Goal: Task Accomplishment & Management: Complete application form

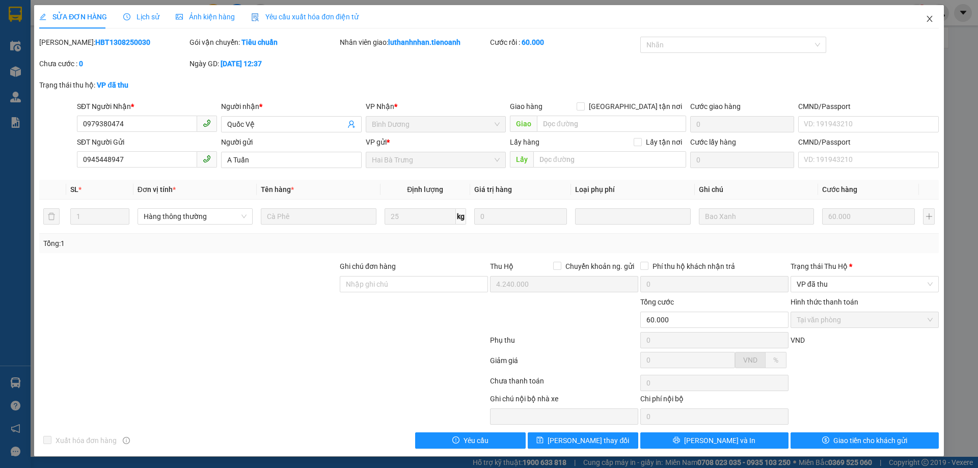
click at [926, 18] on icon "close" at bounding box center [929, 19] width 6 height 6
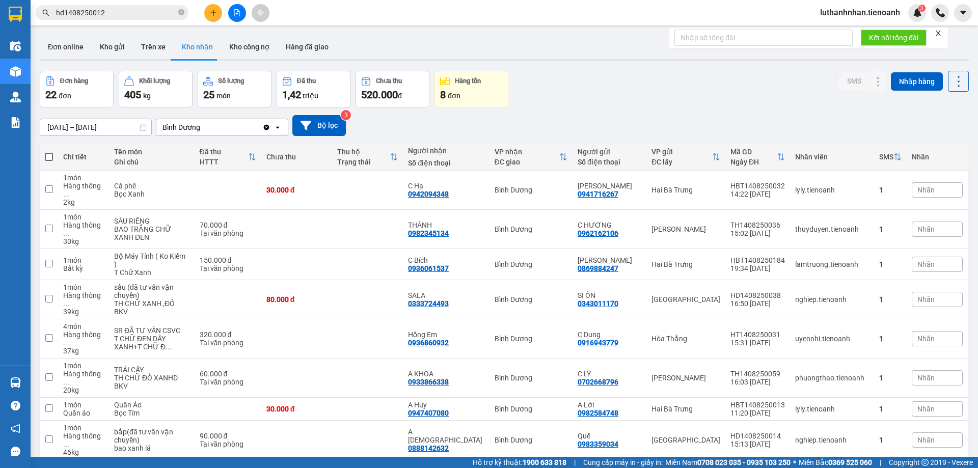
click at [164, 13] on input "hd1408250012" at bounding box center [116, 12] width 120 height 11
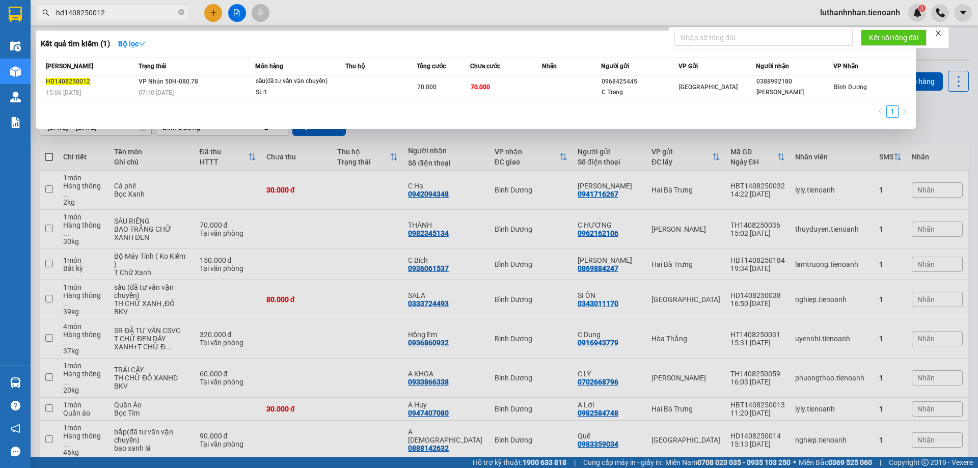
click at [164, 13] on input "hd1408250012" at bounding box center [116, 12] width 120 height 11
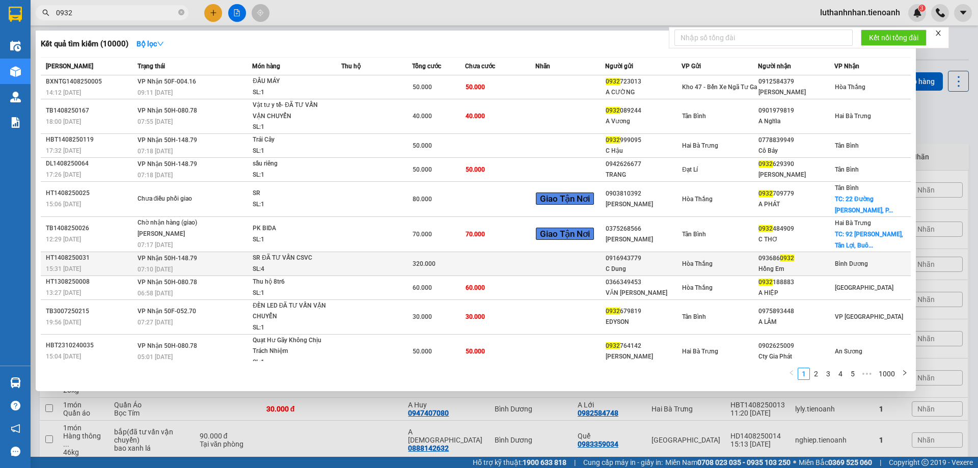
type input "0932"
click at [397, 266] on td at bounding box center [376, 264] width 70 height 24
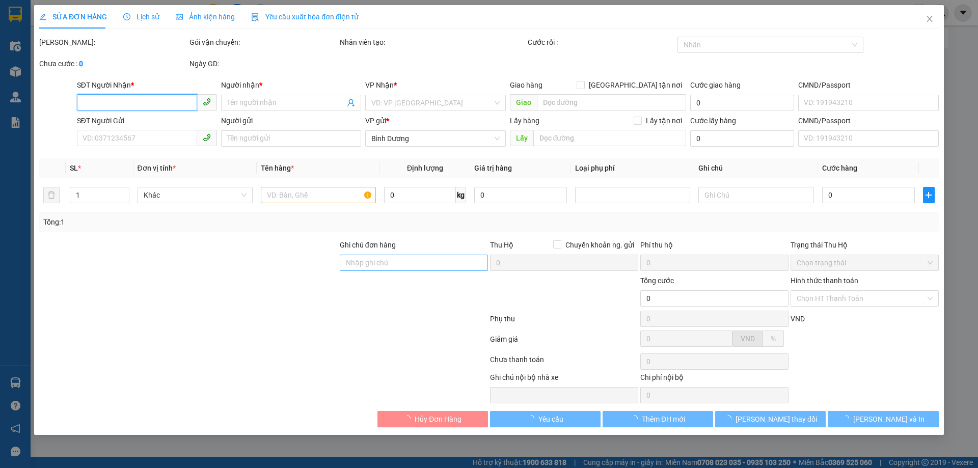
type input "0936860932"
type input "Hồng Em"
type input "0916943779"
type input "C Dung"
type input "030187017715"
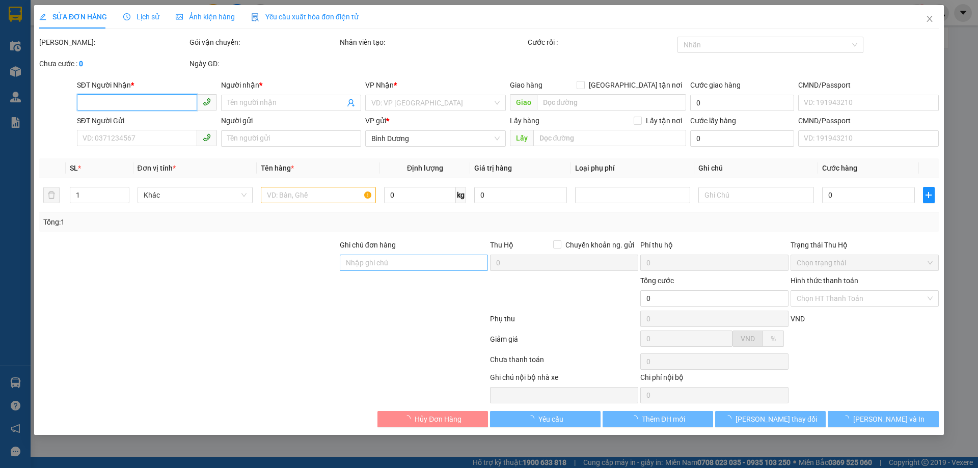
type input "320.000"
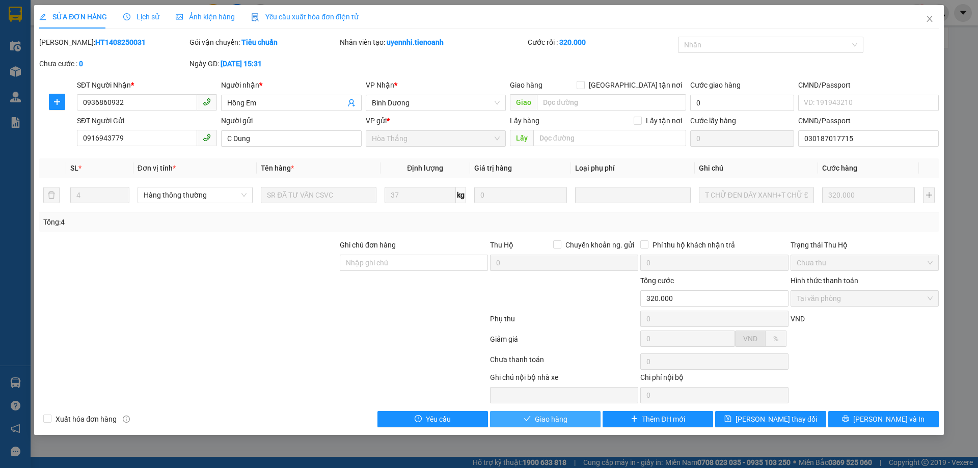
click at [577, 418] on button "Giao hàng" at bounding box center [545, 419] width 110 height 16
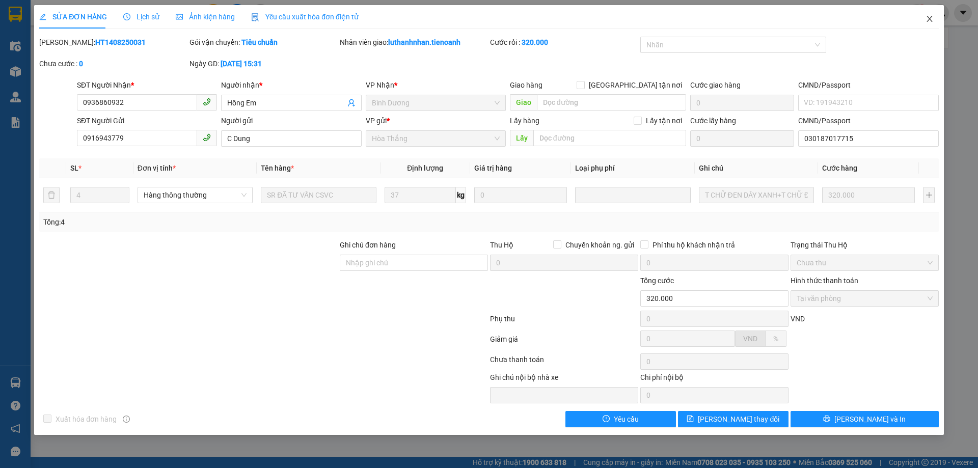
click at [932, 22] on icon "close" at bounding box center [929, 19] width 8 height 8
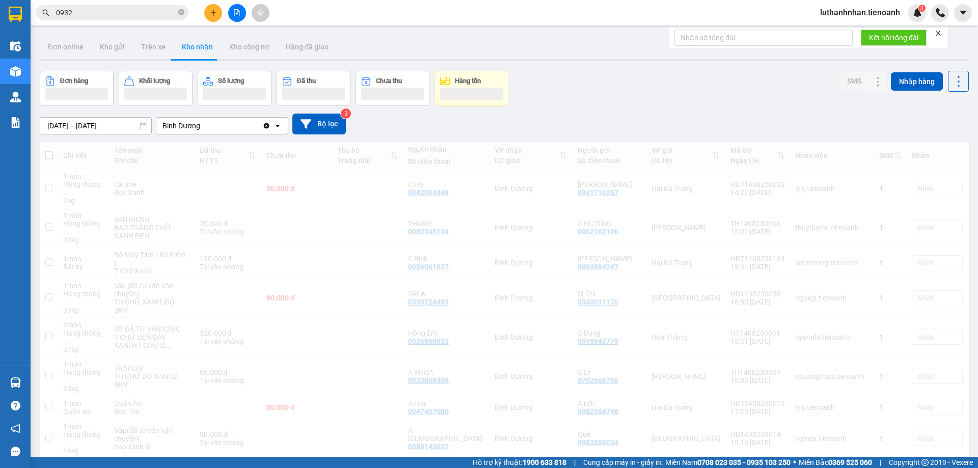
click at [85, 16] on input "0932" at bounding box center [116, 12] width 120 height 11
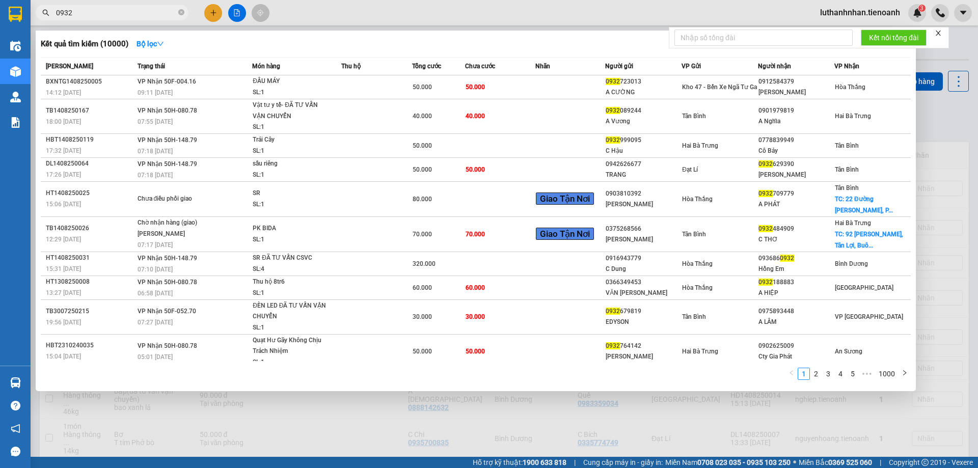
click at [85, 16] on input "0932" at bounding box center [116, 12] width 120 height 11
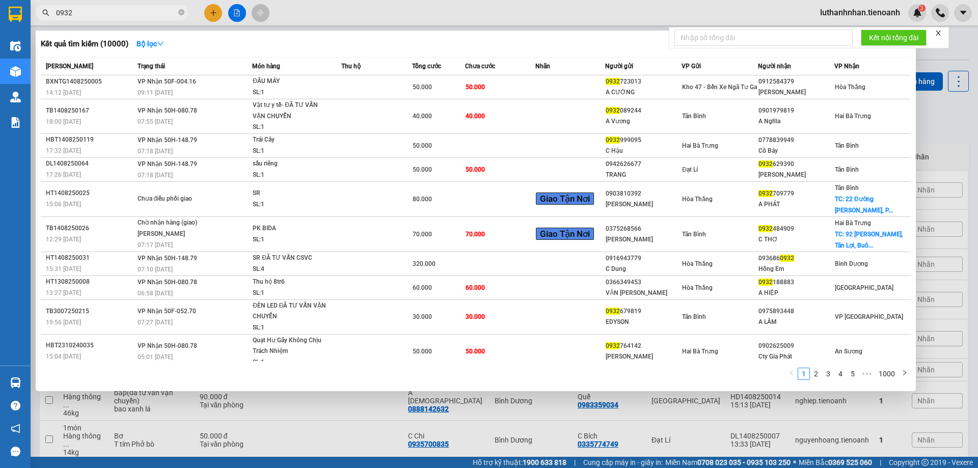
click at [85, 15] on input "0932" at bounding box center [116, 12] width 120 height 11
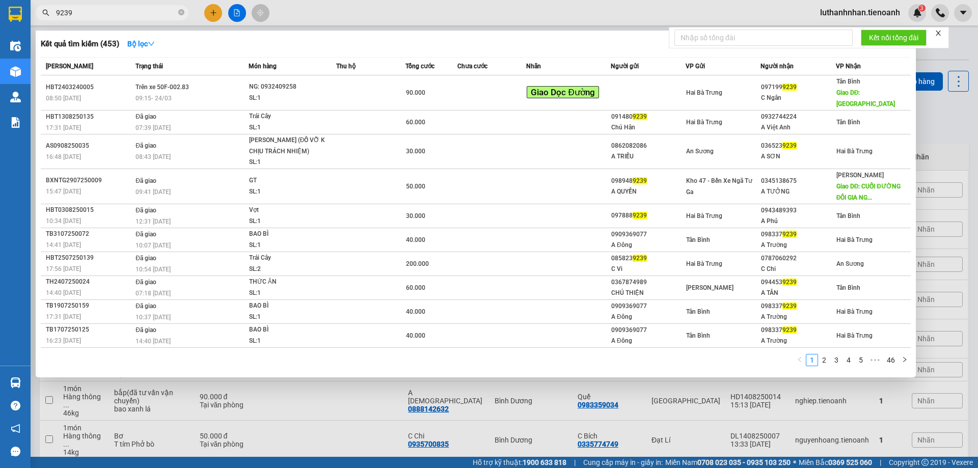
type input "9239"
click at [181, 13] on icon "close-circle" at bounding box center [181, 12] width 6 height 6
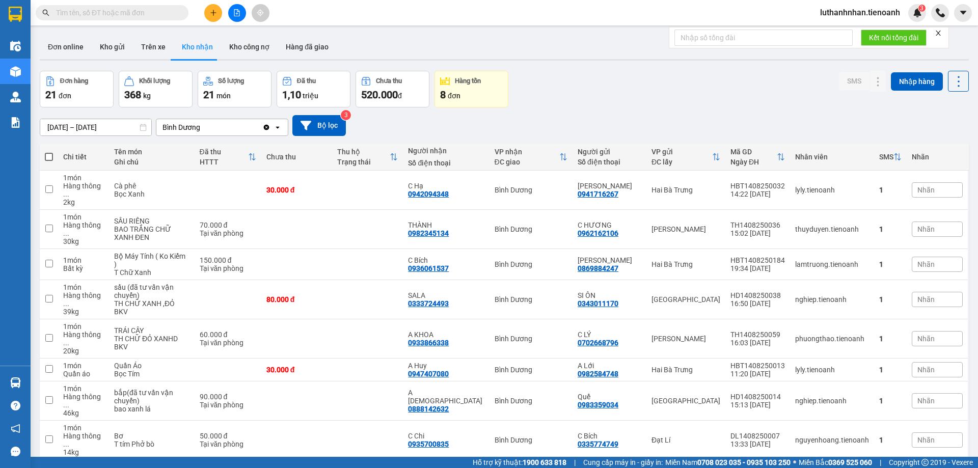
click at [112, 14] on input "text" at bounding box center [116, 12] width 120 height 11
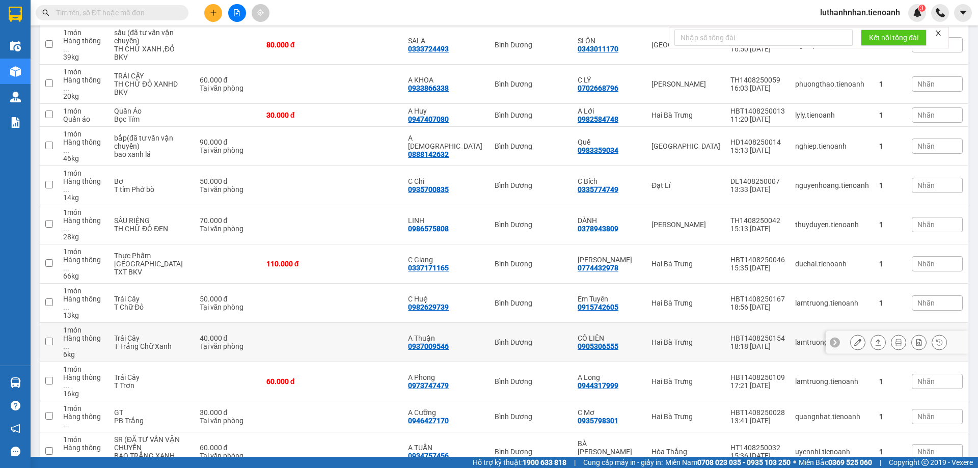
scroll to position [340, 0]
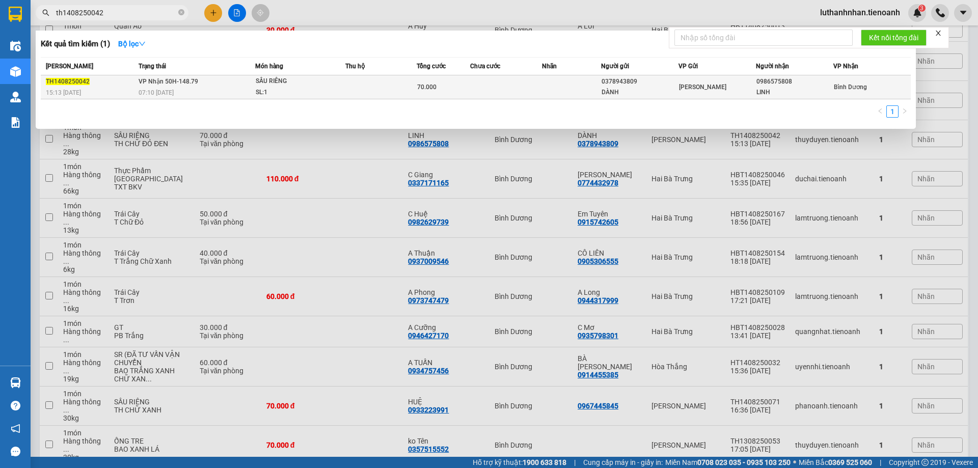
type input "th1408250042"
click at [274, 94] on div "SL: 1" at bounding box center [294, 92] width 76 height 11
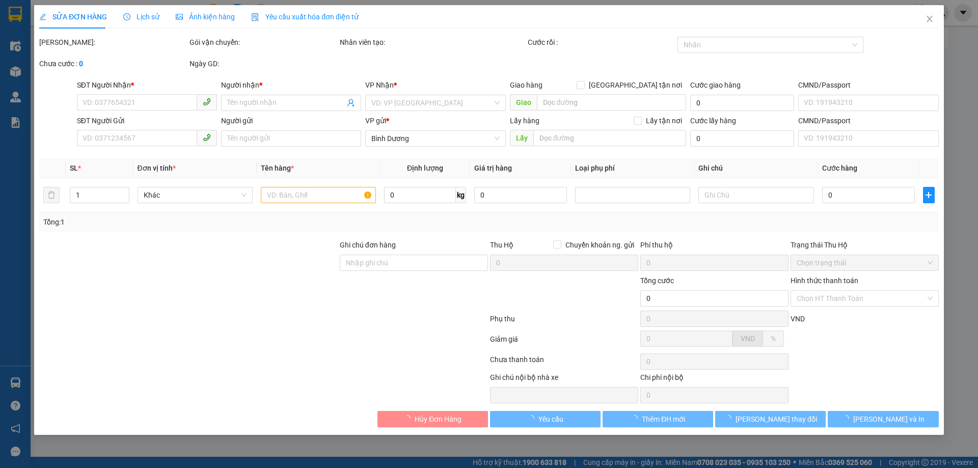
type input "0986575808"
type input "LINH"
type input "0378943809"
type input "DÀNH"
type input "70.000"
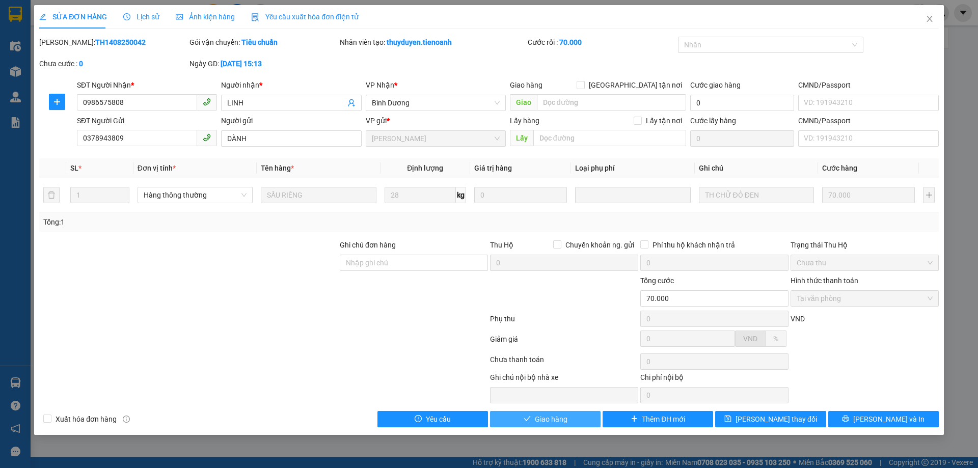
click at [570, 420] on button "Giao hàng" at bounding box center [545, 419] width 110 height 16
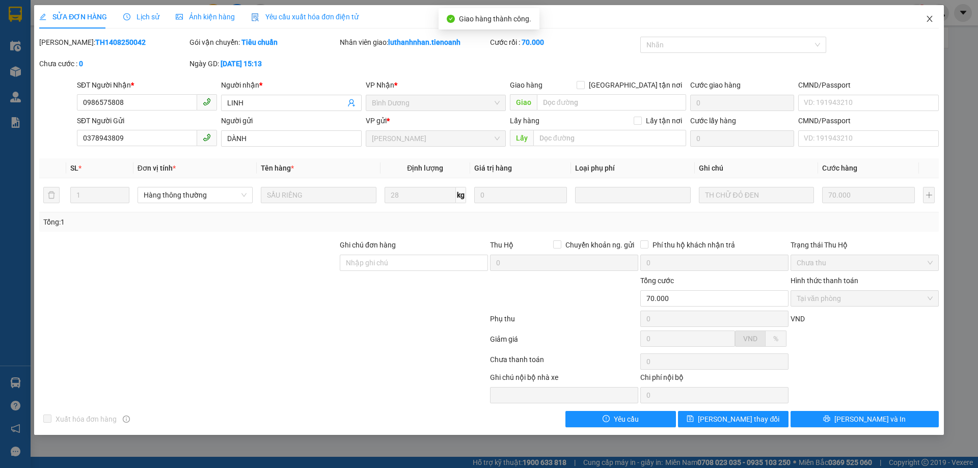
click at [929, 18] on icon "close" at bounding box center [929, 19] width 6 height 6
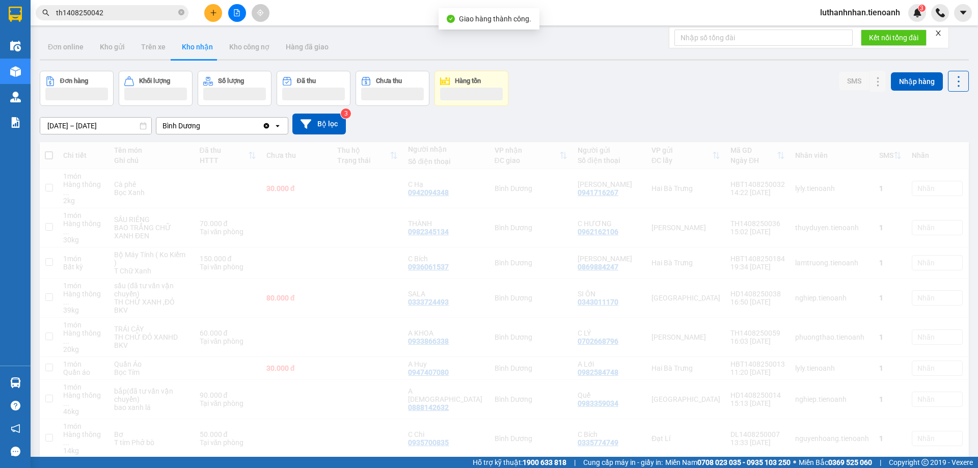
click at [114, 11] on input "th1408250042" at bounding box center [116, 12] width 120 height 11
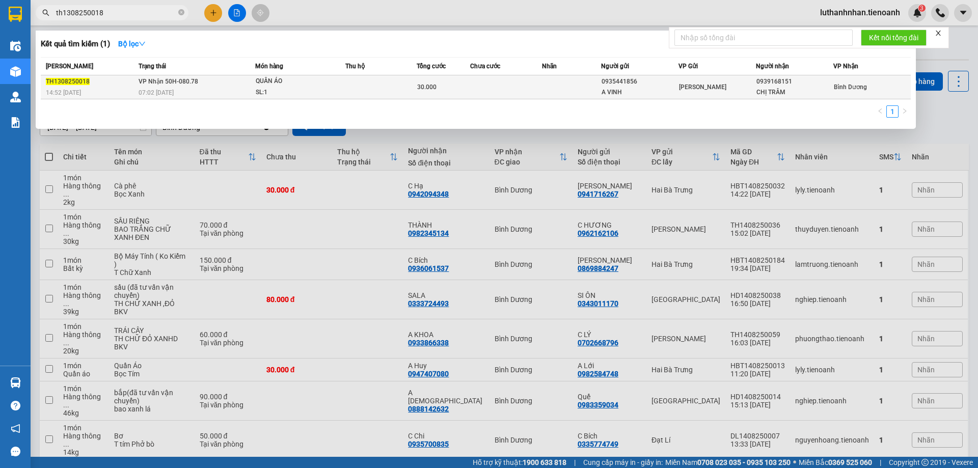
type input "th1308250018"
click at [177, 84] on span "VP Nhận 50H-080.78" at bounding box center [169, 81] width 60 height 7
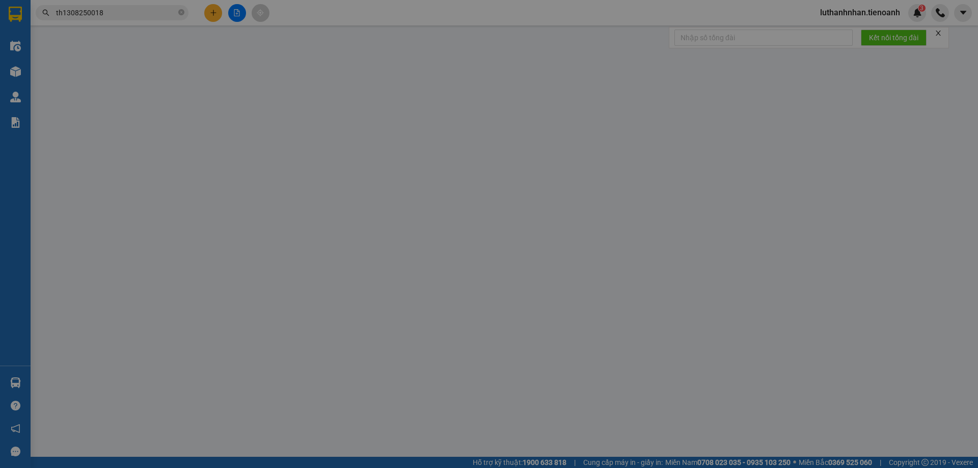
type input "0939168151"
type input "CHỊ TRÂM"
type input "0935441856"
type input "A VINH"
type input "30.000"
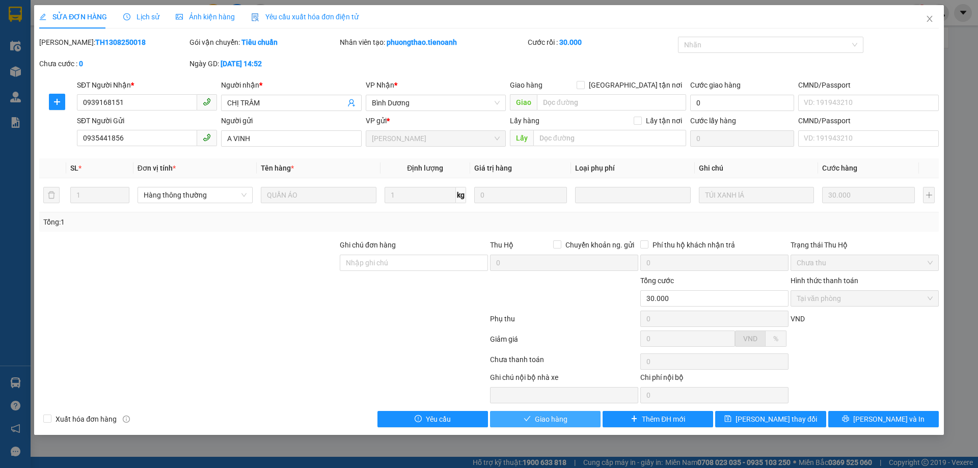
click at [509, 423] on button "Giao hàng" at bounding box center [545, 419] width 110 height 16
